Goal: Transaction & Acquisition: Purchase product/service

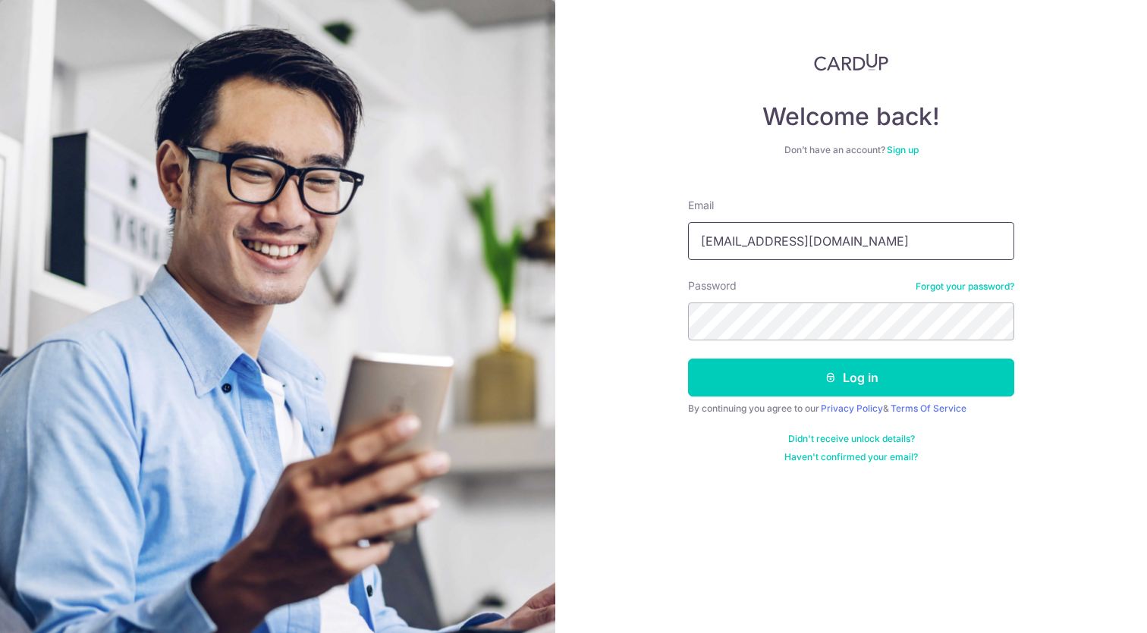
type input "jiehao@thth.sg"
click at [851, 378] on button "Log in" at bounding box center [851, 378] width 326 height 38
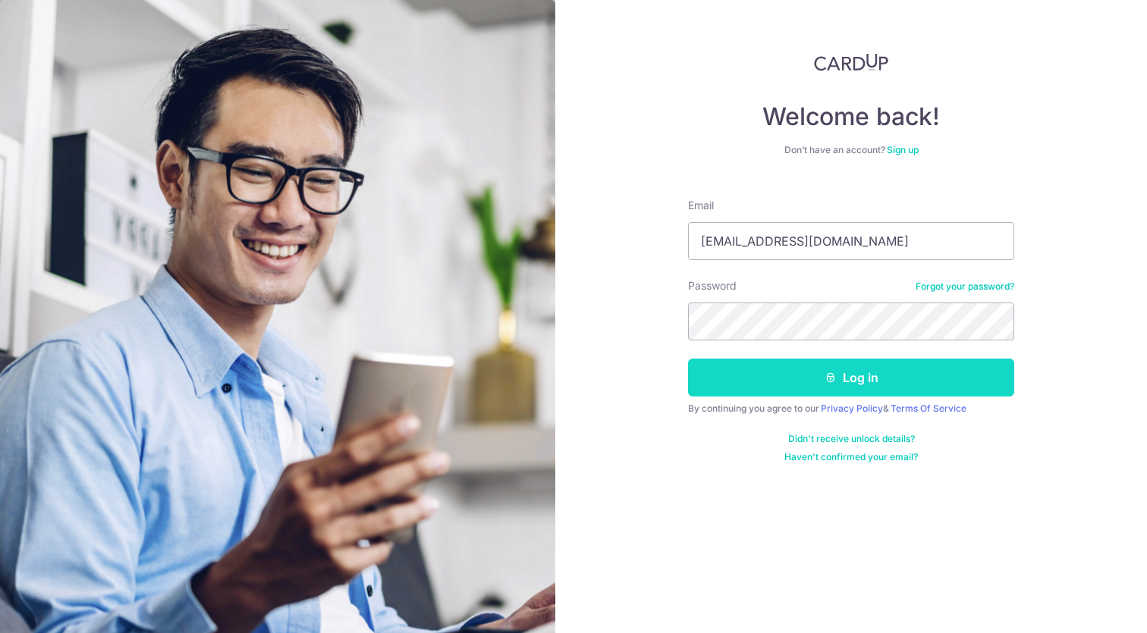
click at [828, 380] on icon "submit" at bounding box center [831, 378] width 12 height 12
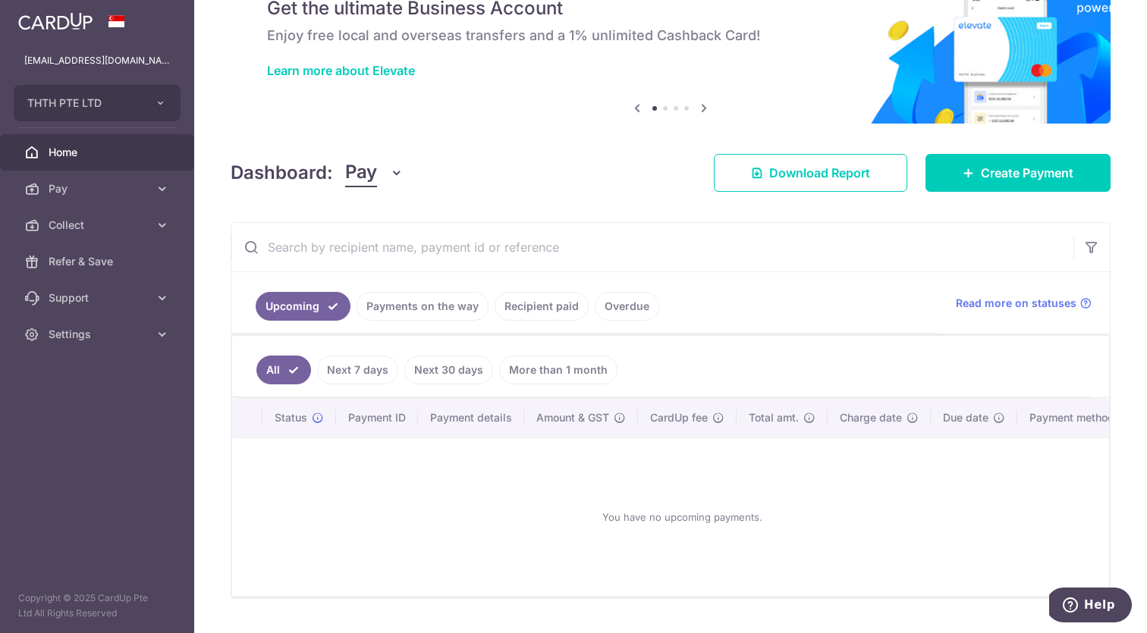
scroll to position [63, 0]
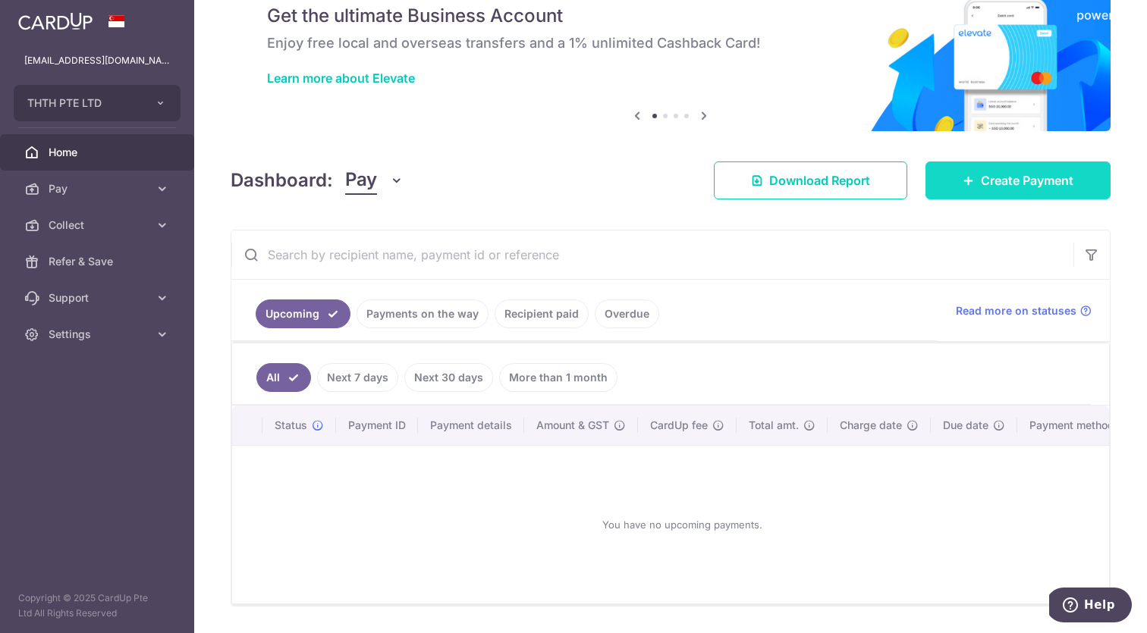
click at [963, 180] on icon at bounding box center [969, 180] width 12 height 12
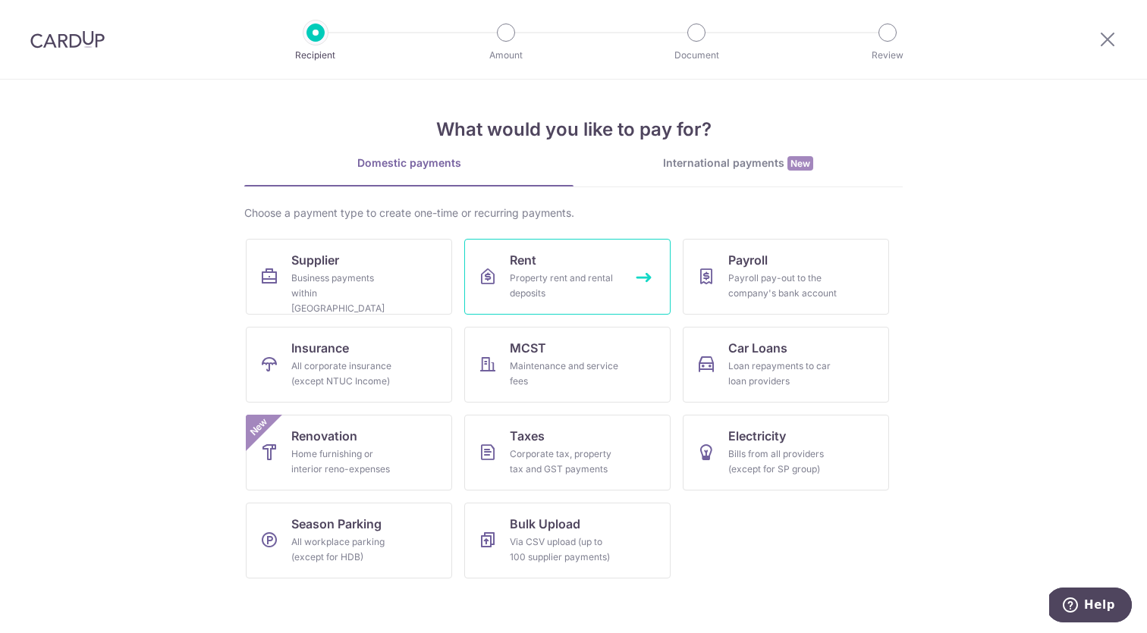
click at [552, 270] on link "Rent Property rent and rental deposits" at bounding box center [567, 277] width 206 height 76
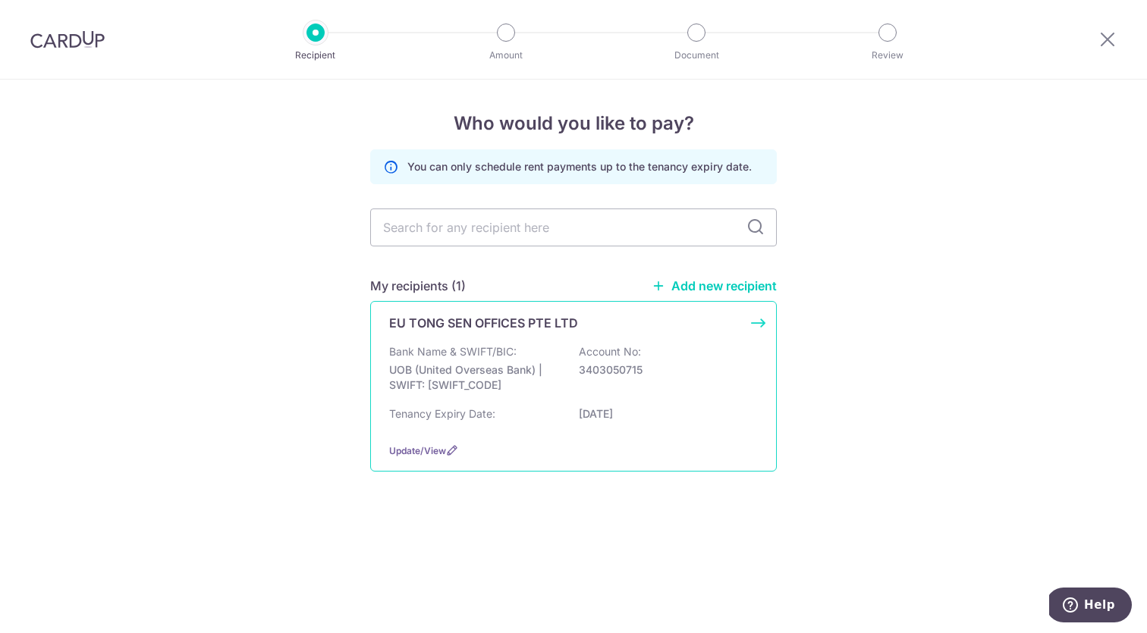
click at [594, 346] on p "Account No:" at bounding box center [610, 351] width 62 height 15
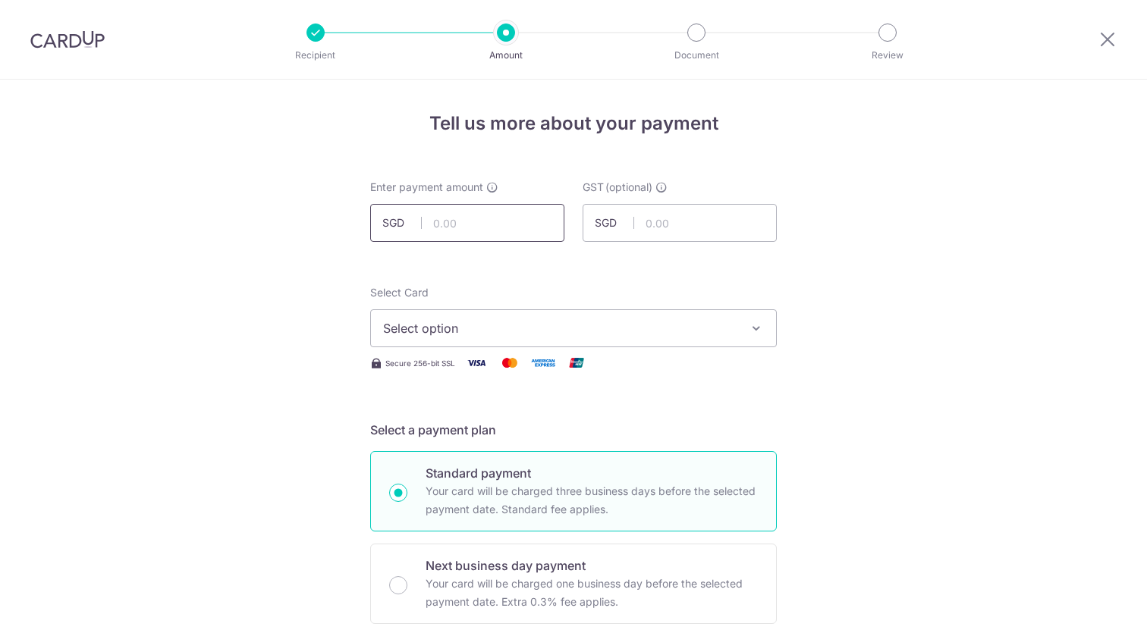
click at [491, 235] on input "text" at bounding box center [467, 223] width 194 height 38
type input "1,154.95"
click at [744, 232] on input "text" at bounding box center [680, 223] width 194 height 38
type input "103.95"
click at [614, 332] on span "Select option" at bounding box center [560, 328] width 354 height 18
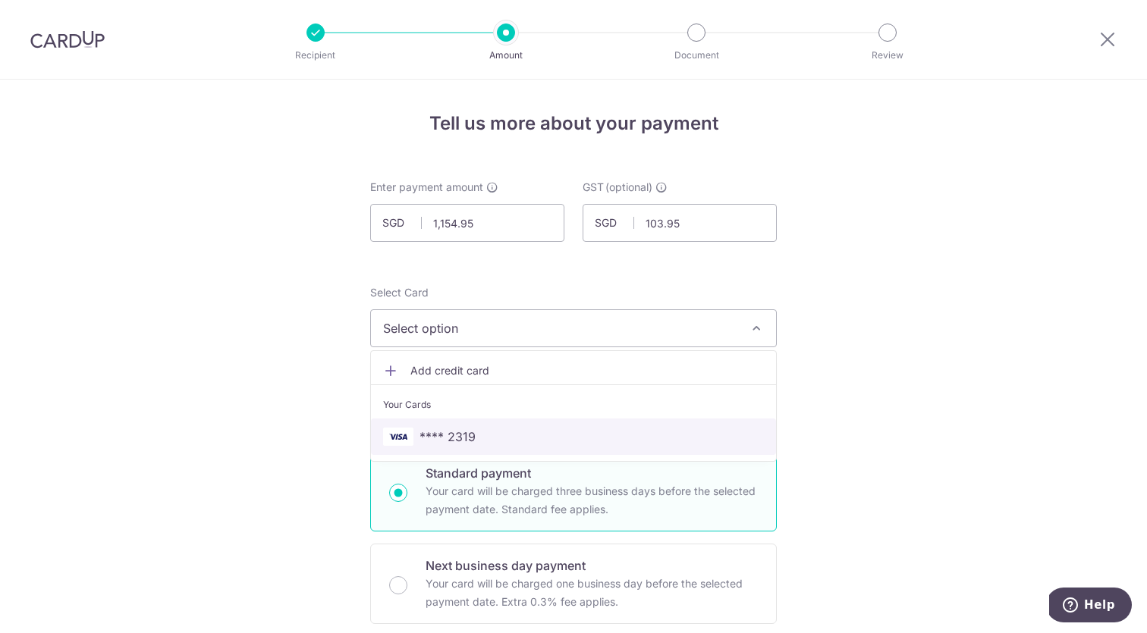
click at [584, 422] on link "**** 2319" at bounding box center [573, 437] width 405 height 36
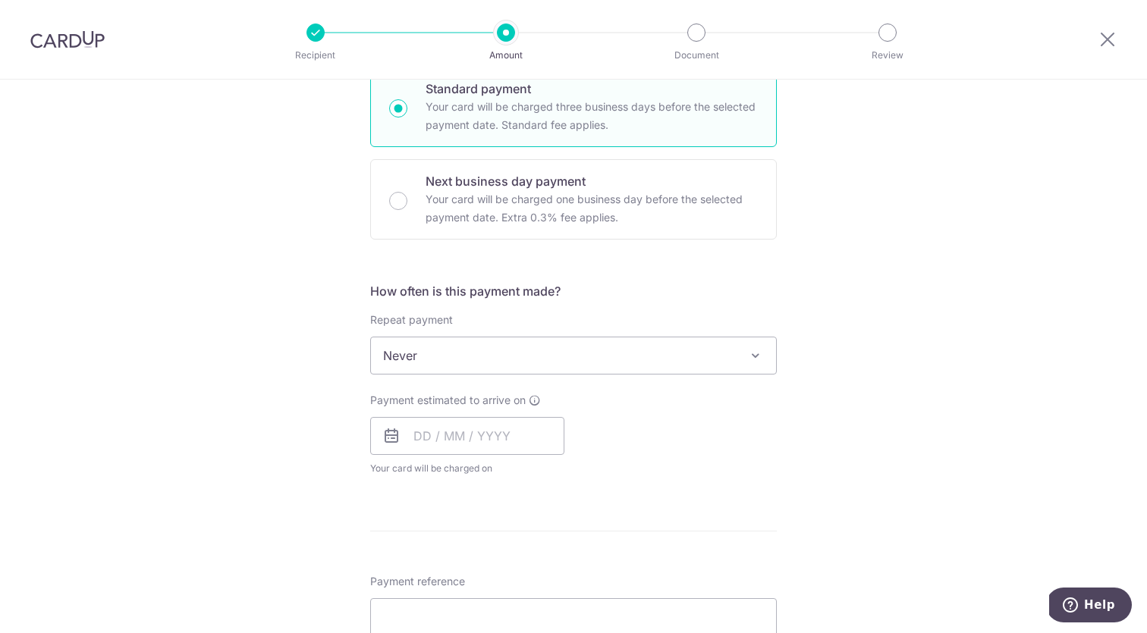
scroll to position [394, 0]
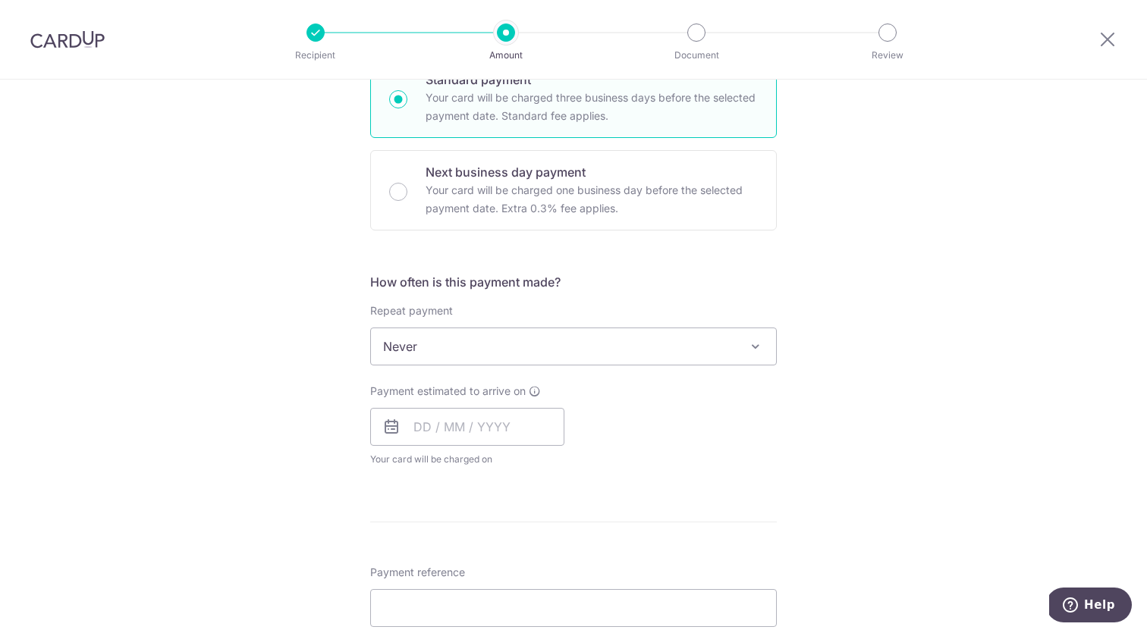
click at [549, 347] on span "Never" at bounding box center [573, 346] width 405 height 36
click at [438, 441] on input "text" at bounding box center [467, 427] width 194 height 38
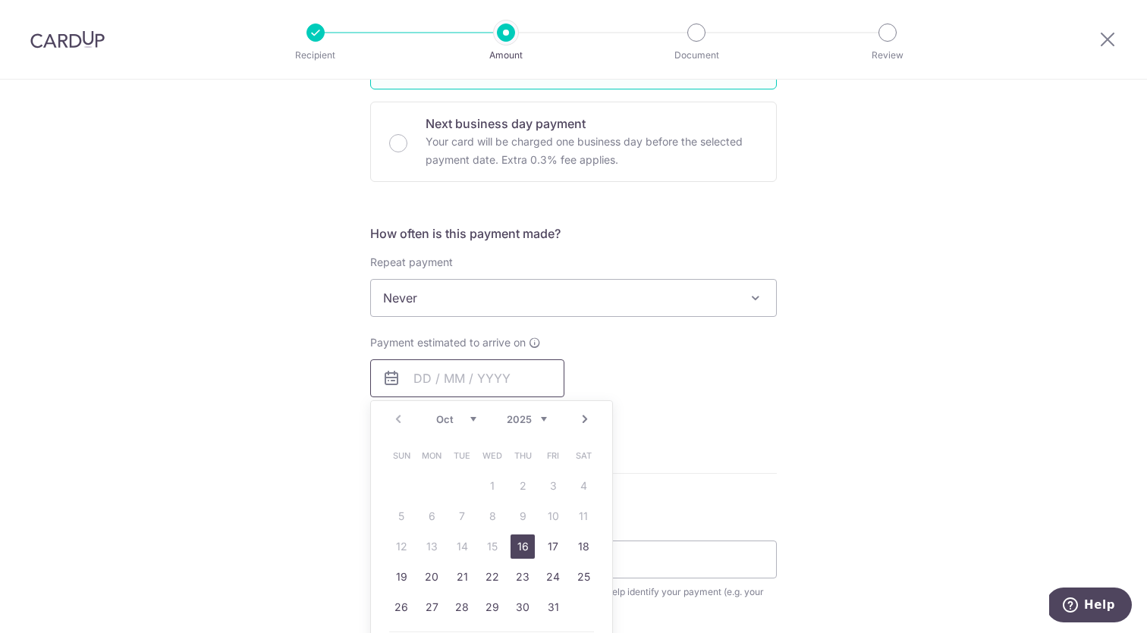
scroll to position [460, 0]
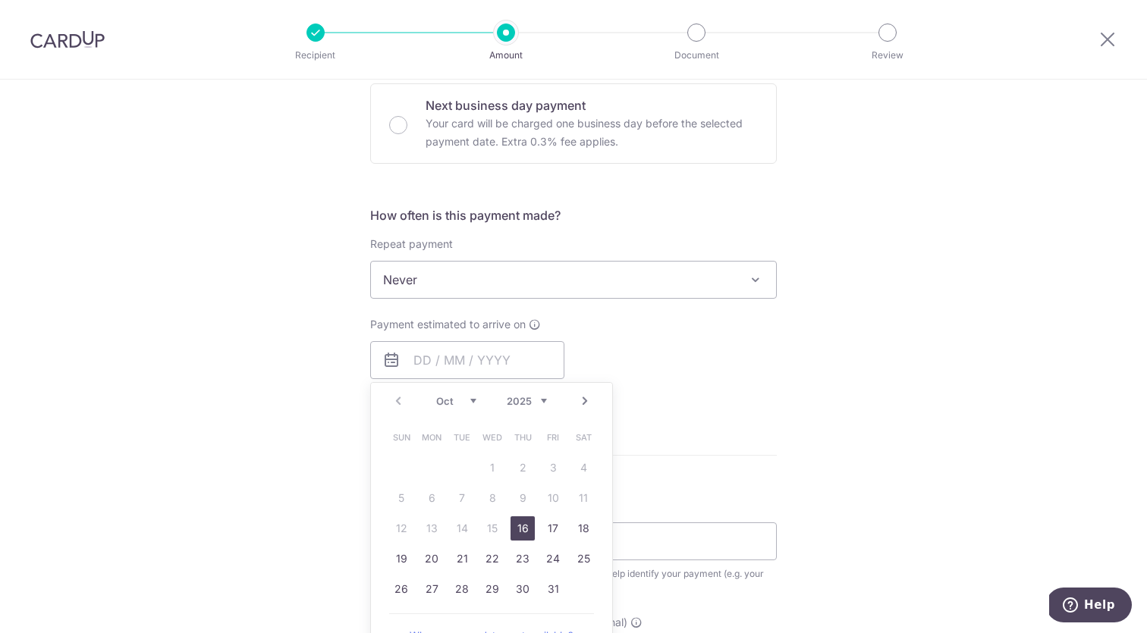
click at [519, 525] on link "16" at bounding box center [523, 529] width 24 height 24
type input "[DATE]"
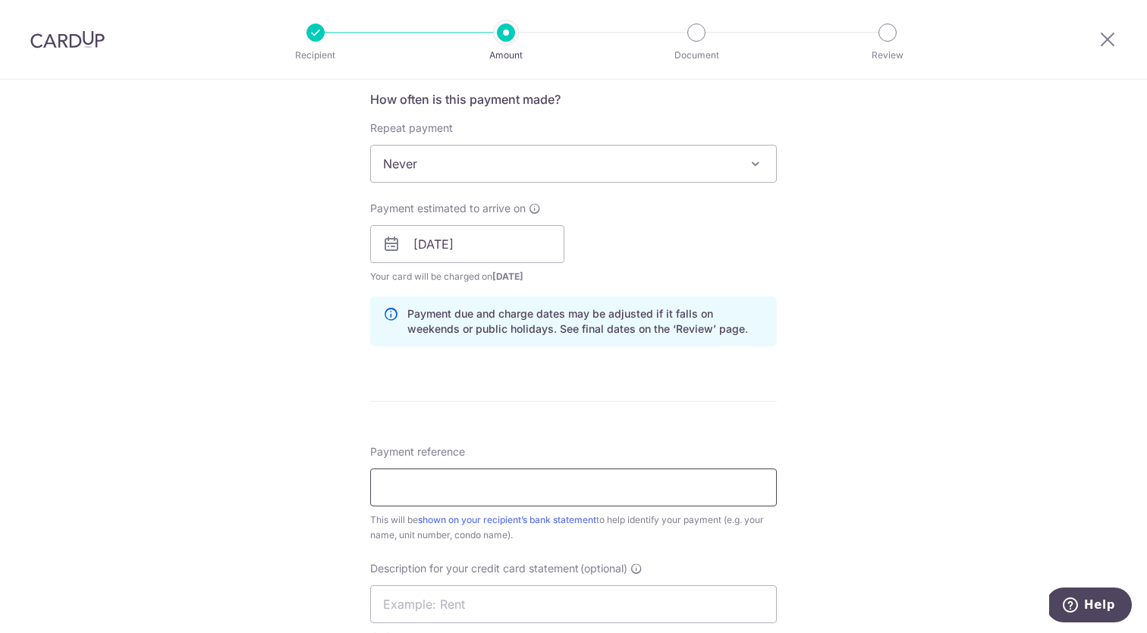
scroll to position [625, 0]
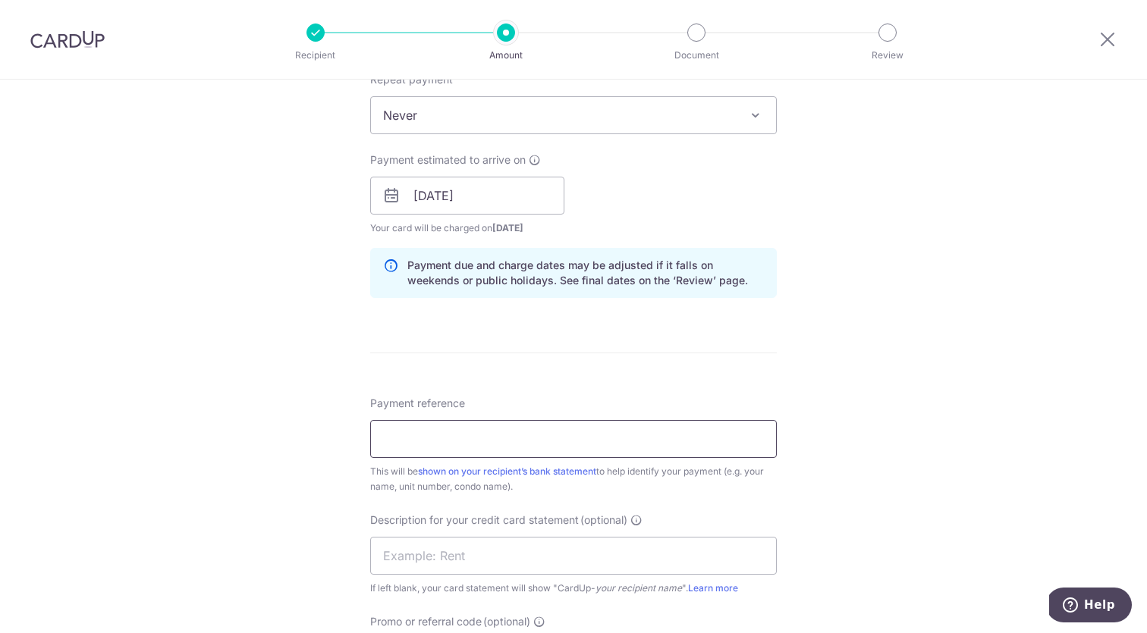
click at [537, 435] on input "Payment reference" at bounding box center [573, 439] width 407 height 38
type input "0342OCT"
click at [498, 542] on input "text" at bounding box center [573, 556] width 407 height 38
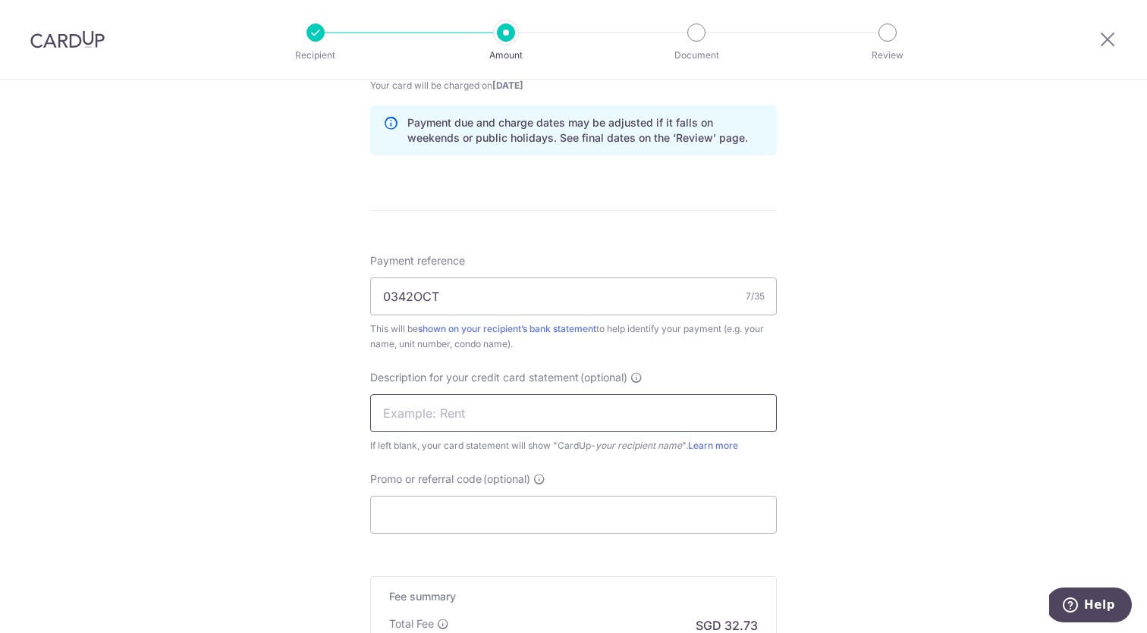
scroll to position [812, 0]
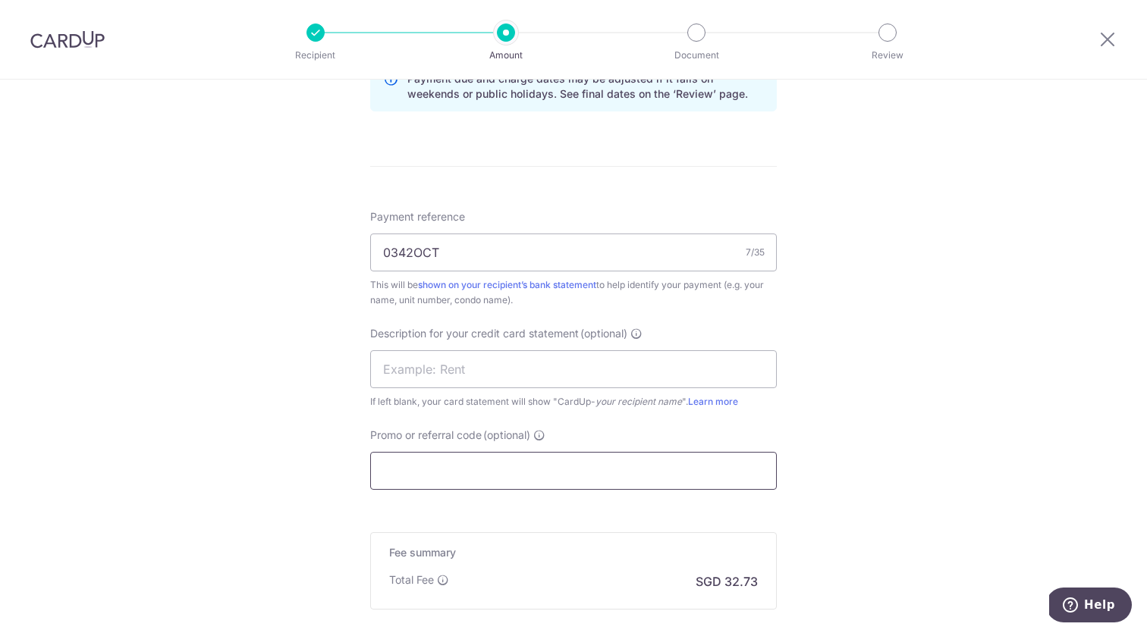
click at [534, 466] on input "Promo or referral code (optional)" at bounding box center [573, 471] width 407 height 38
click at [500, 479] on input "Promo or referral code (optional)" at bounding box center [573, 471] width 407 height 38
paste input "s"
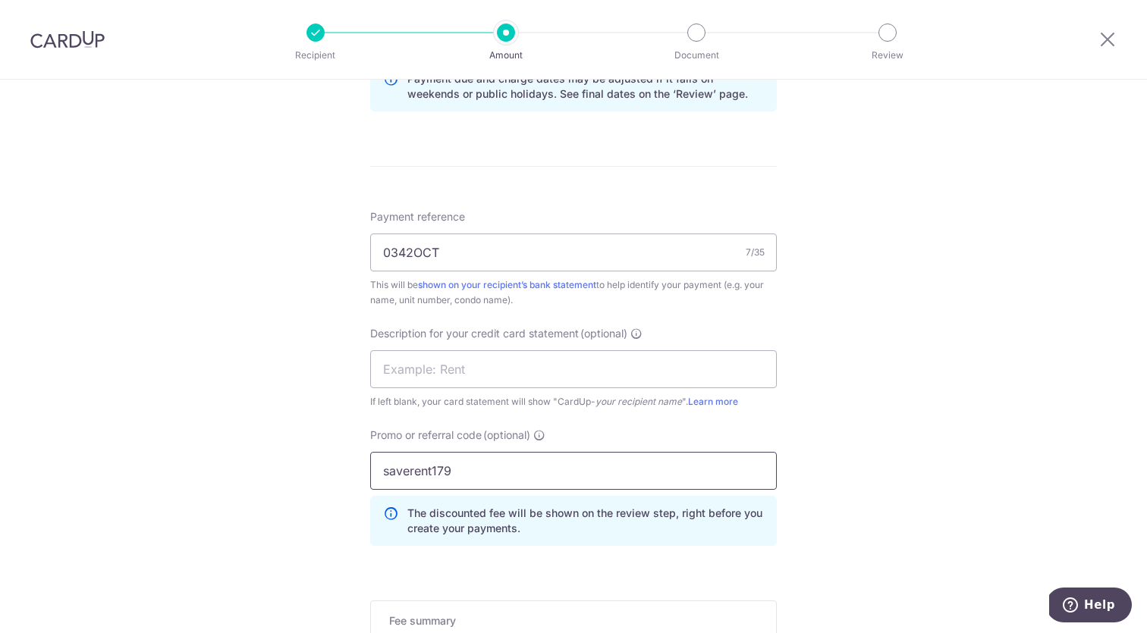
type input "saverent179"
click at [1026, 159] on div "Tell us more about your payment Enter payment amount SGD 1,154.95 1154.95 GST (…" at bounding box center [573, 70] width 1147 height 1604
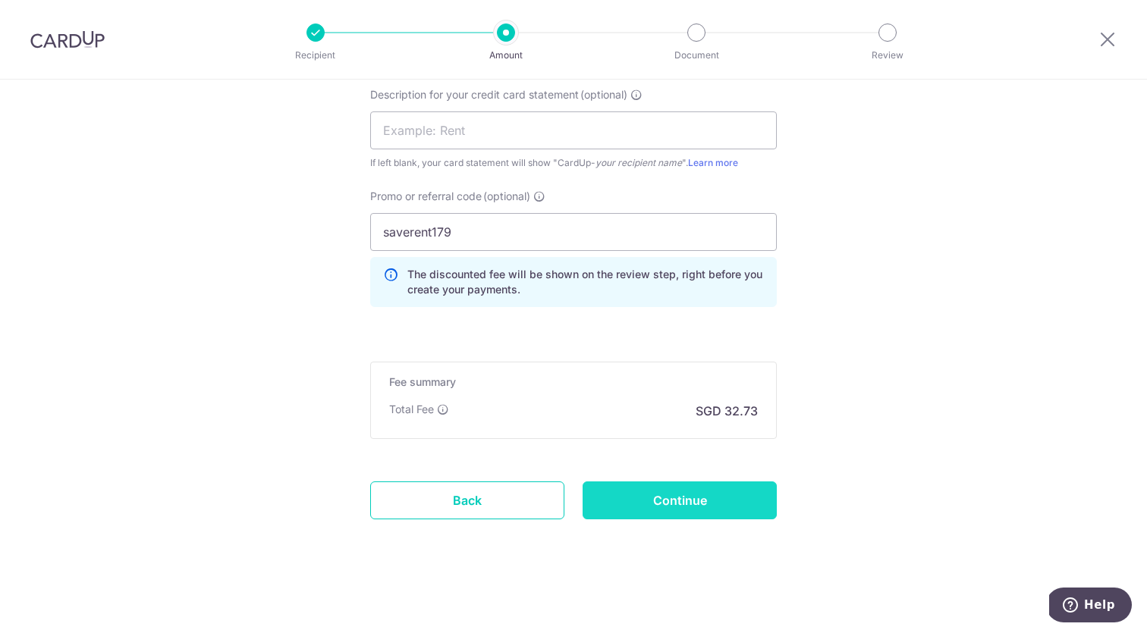
scroll to position [1051, 0]
click at [701, 503] on input "Continue" at bounding box center [680, 501] width 194 height 38
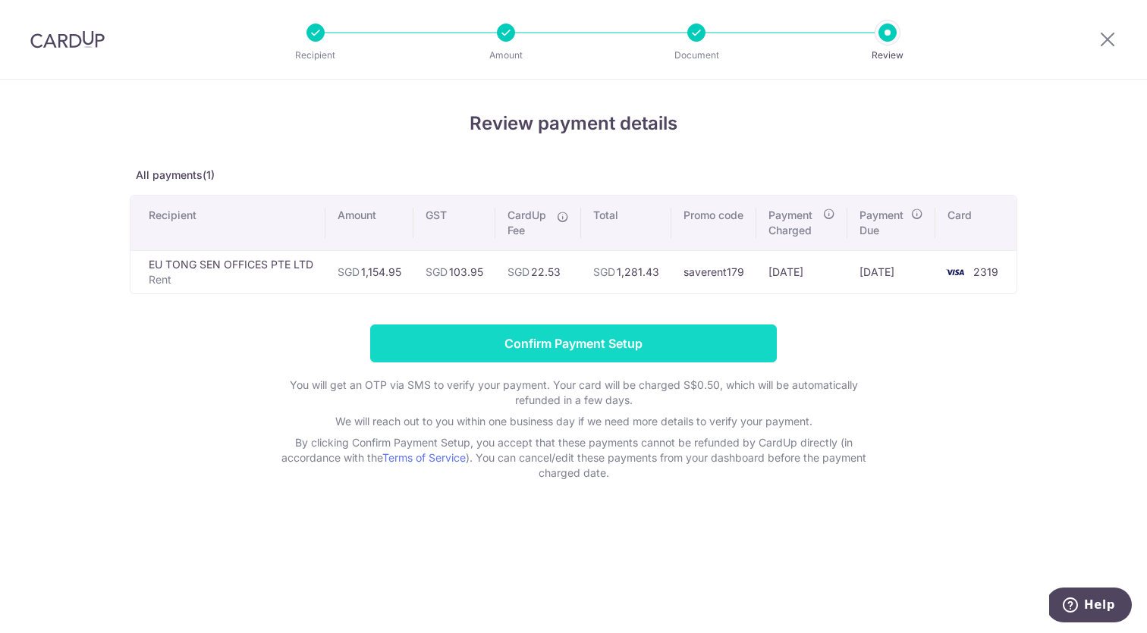
click at [595, 349] on input "Confirm Payment Setup" at bounding box center [573, 344] width 407 height 38
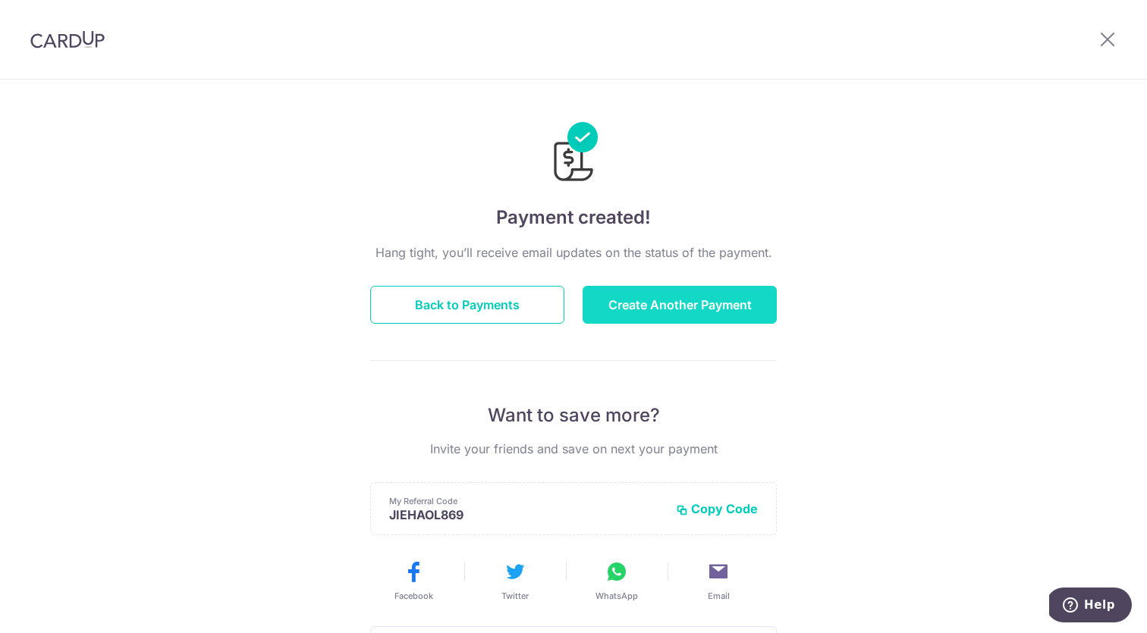
click at [660, 301] on button "Create Another Payment" at bounding box center [680, 305] width 194 height 38
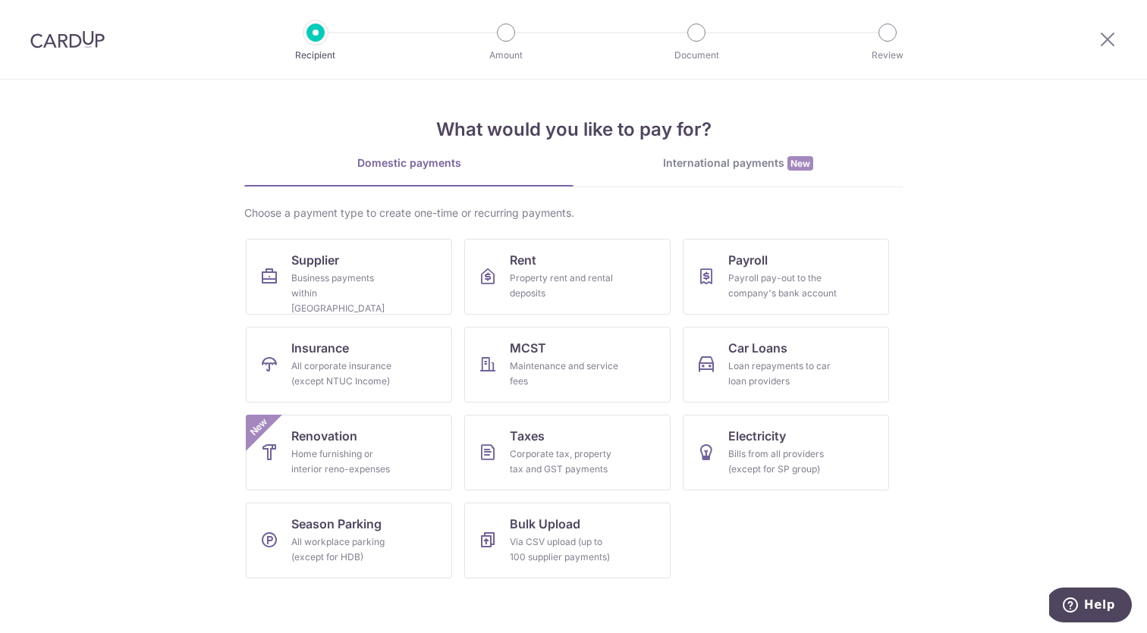
click at [1121, 35] on div at bounding box center [1107, 39] width 79 height 79
click at [1109, 39] on icon at bounding box center [1107, 39] width 18 height 19
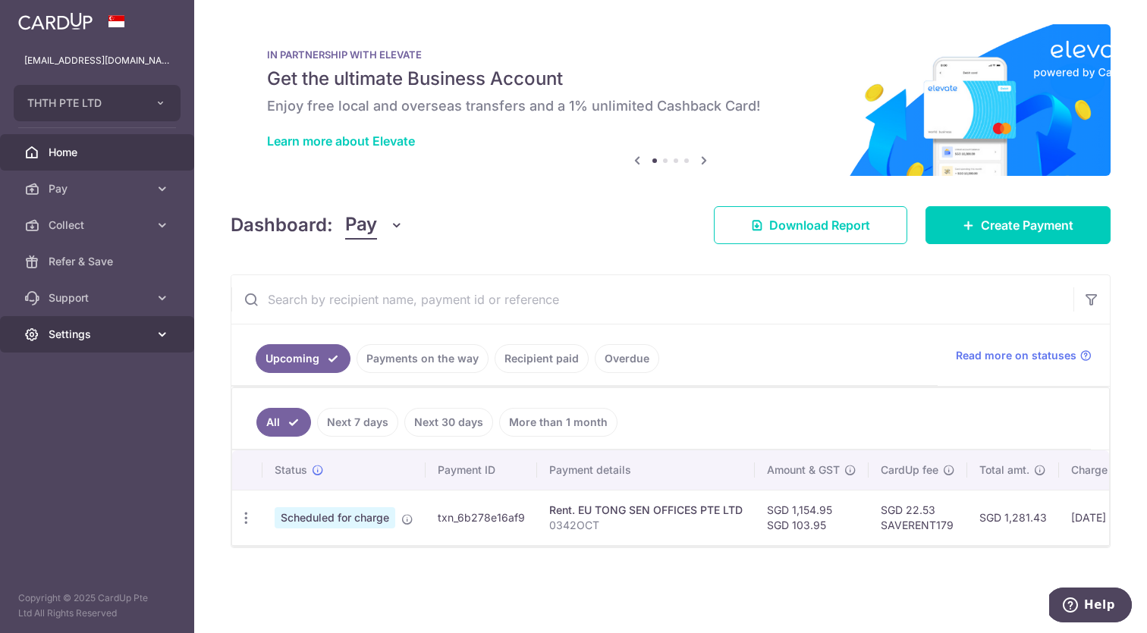
click at [115, 331] on span "Settings" at bounding box center [99, 334] width 100 height 15
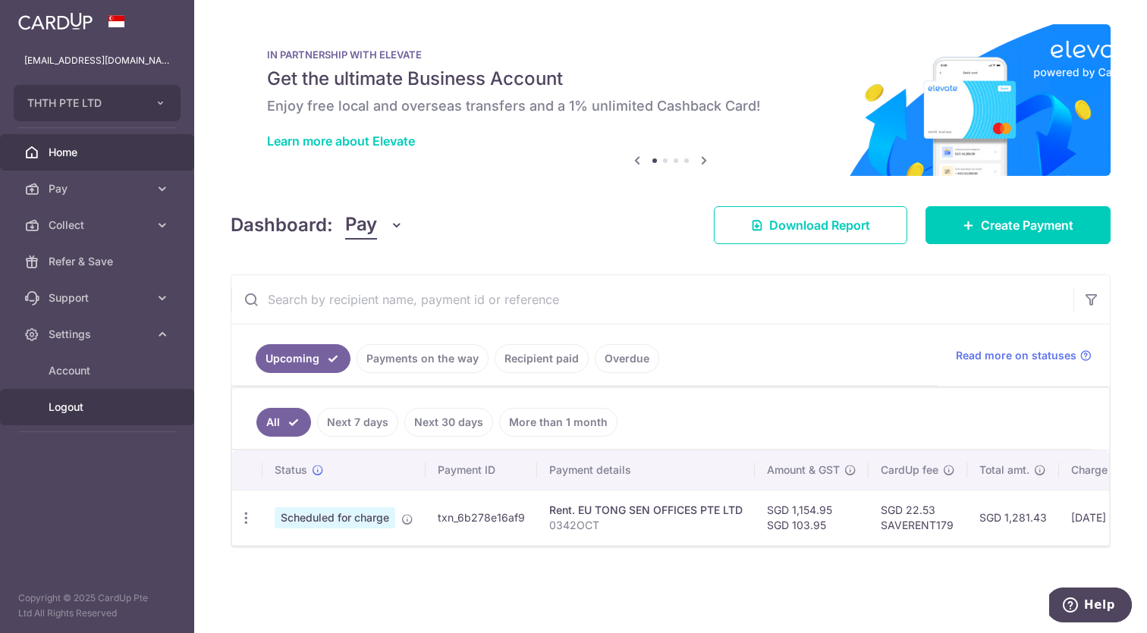
click at [76, 410] on span "Logout" at bounding box center [99, 407] width 100 height 15
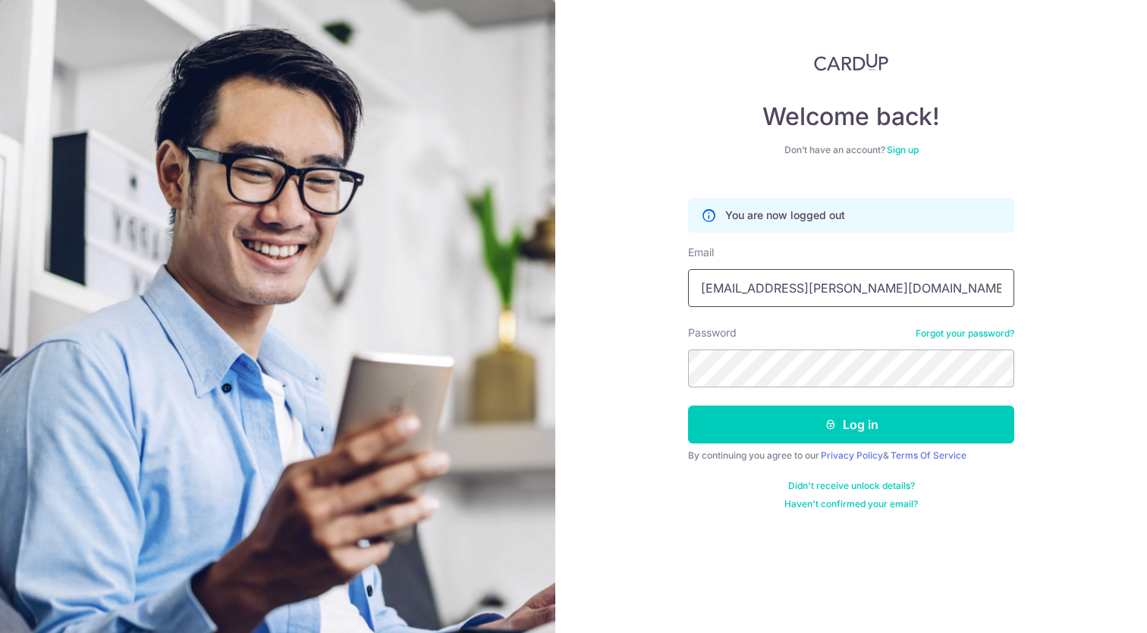
type input "[EMAIL_ADDRESS][PERSON_NAME][DOMAIN_NAME]"
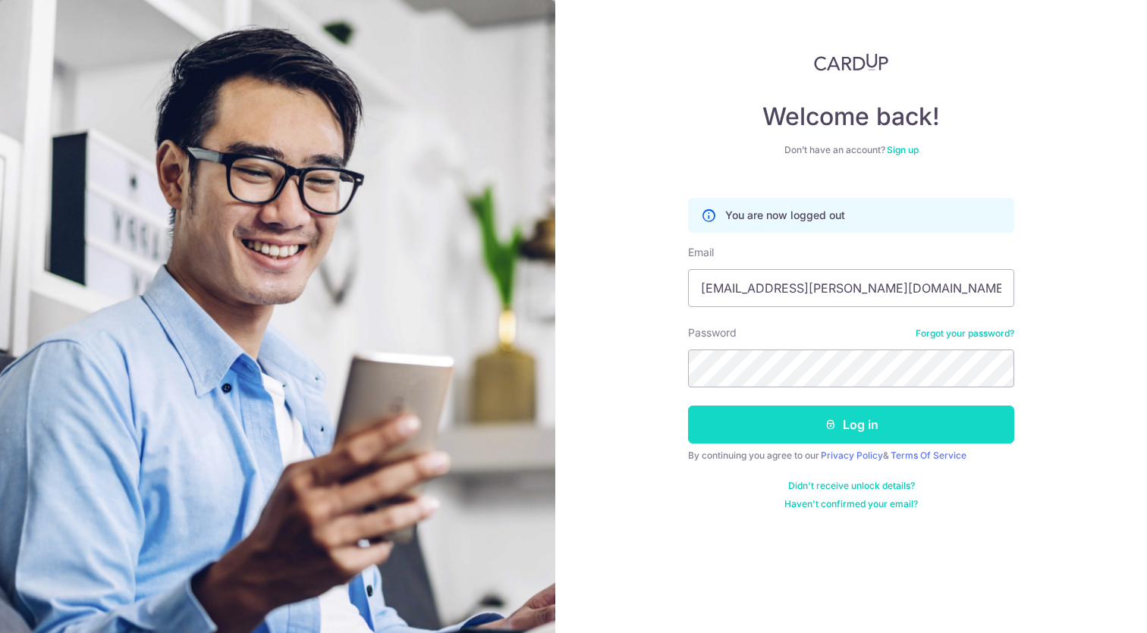
click at [840, 432] on button "Log in" at bounding box center [851, 425] width 326 height 38
